Goal: Ask a question

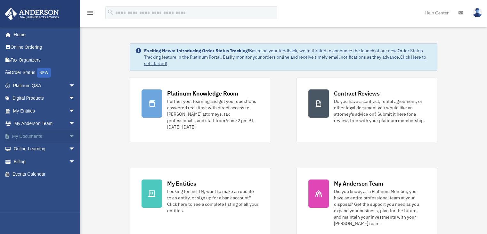
click at [69, 138] on span "arrow_drop_down" at bounding box center [75, 136] width 13 height 13
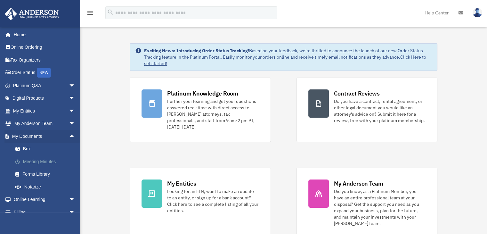
click at [43, 161] on link "Meeting Minutes" at bounding box center [47, 161] width 76 height 13
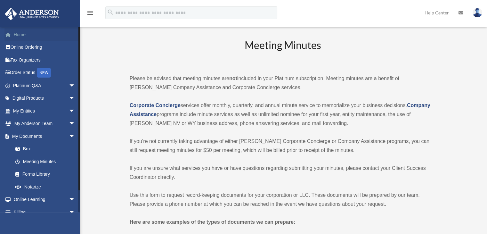
click at [26, 37] on link "Home" at bounding box center [44, 34] width 80 height 13
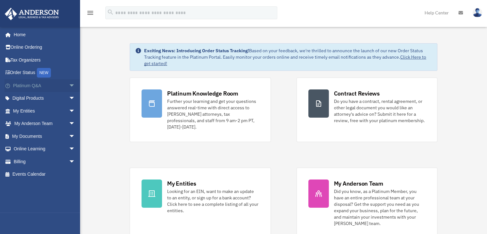
click at [69, 87] on span "arrow_drop_down" at bounding box center [75, 85] width 13 height 13
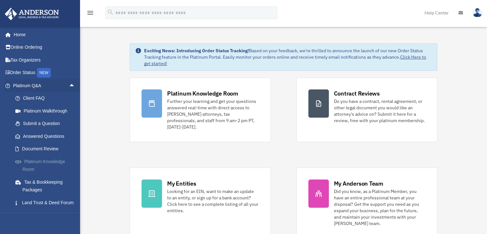
click at [44, 160] on link "Platinum Knowledge Room" at bounding box center [47, 165] width 76 height 21
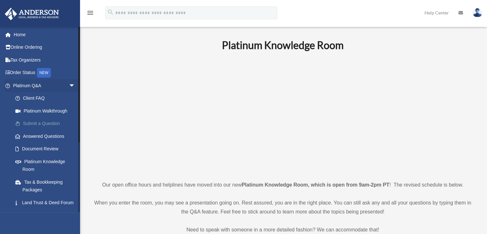
click at [53, 123] on link "Submit a Question" at bounding box center [47, 123] width 76 height 13
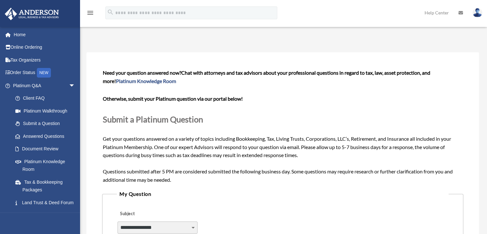
click at [210, 84] on div "Need your question answered now? Chat with attorneys and tax advisors about you…" at bounding box center [283, 126] width 360 height 115
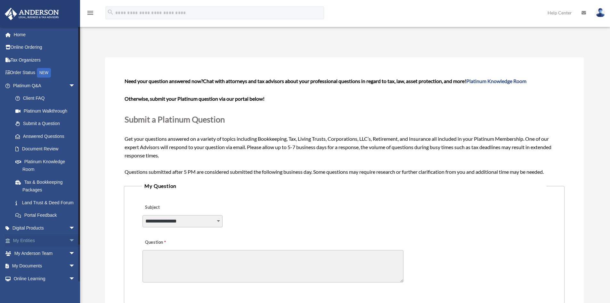
click at [69, 234] on span "arrow_drop_down" at bounding box center [75, 240] width 13 height 13
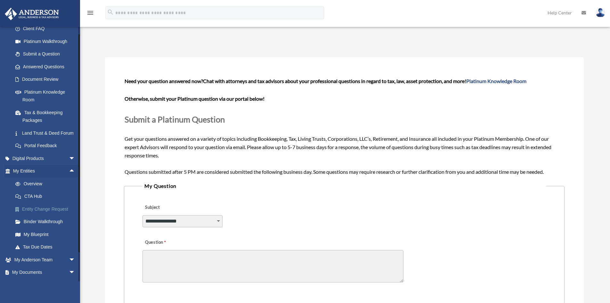
scroll to position [114, 0]
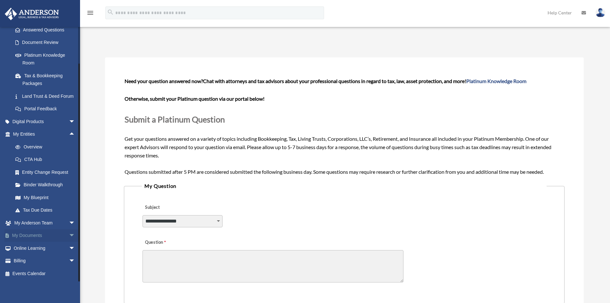
click at [69, 234] on span "arrow_drop_down" at bounding box center [75, 235] width 13 height 13
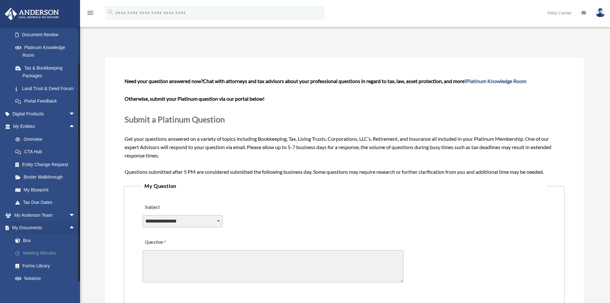
click at [40, 234] on link "Meeting Minutes" at bounding box center [47, 253] width 76 height 13
